Goal: Find specific page/section: Find specific page/section

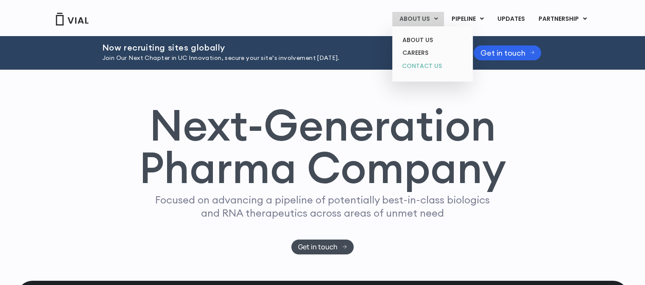
click at [430, 67] on link "CONTACT US" at bounding box center [432, 66] width 74 height 14
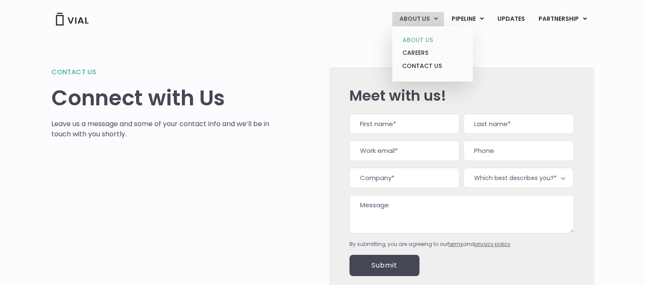
click at [425, 45] on link "ABOUT US" at bounding box center [432, 40] width 74 height 13
